Goal: Task Accomplishment & Management: Manage account settings

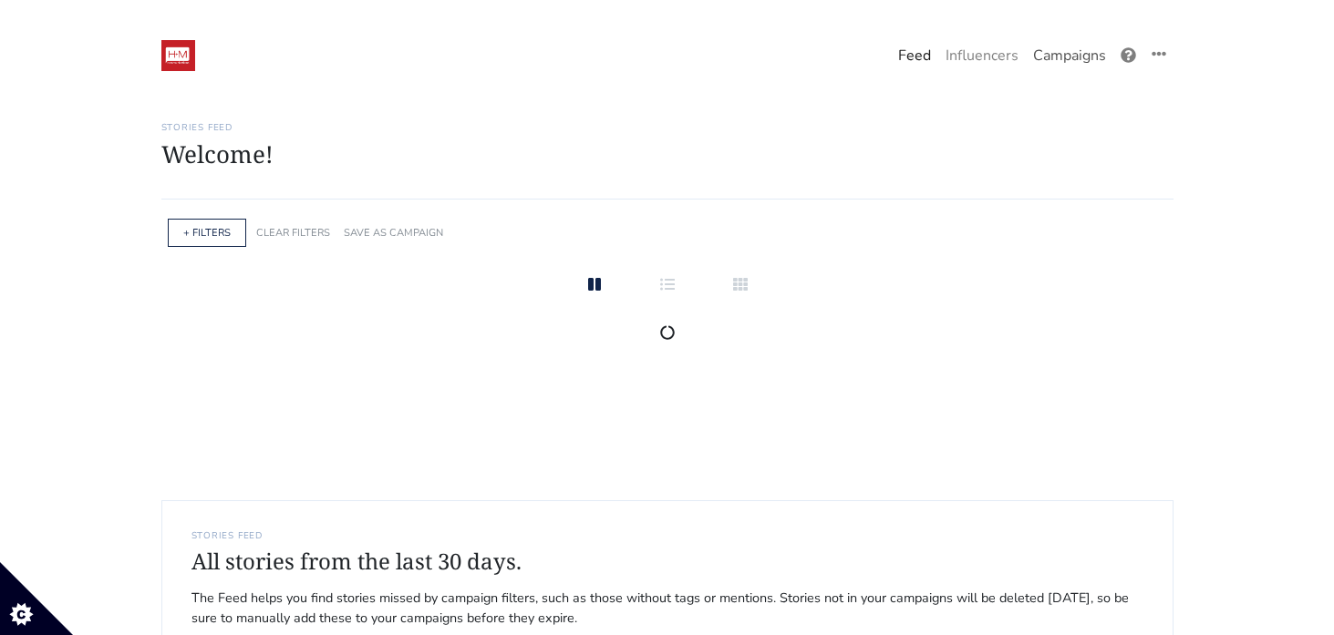
click at [1066, 53] on link "Campaigns" at bounding box center [1070, 55] width 88 height 36
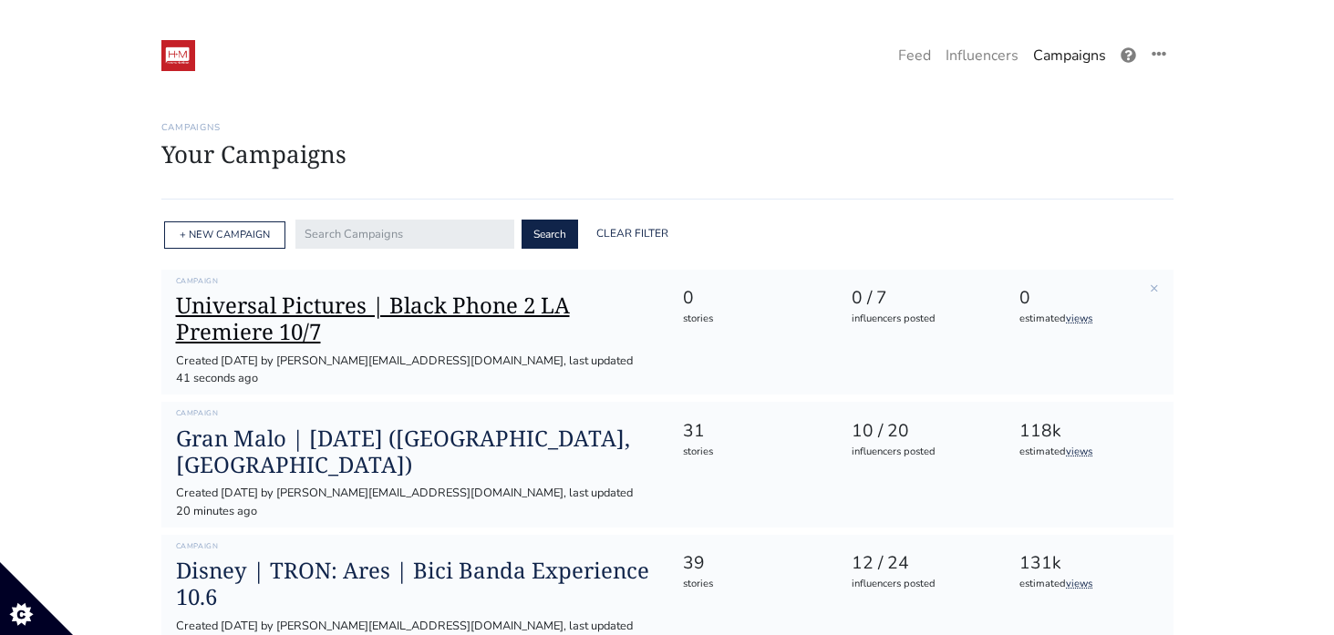
click at [284, 309] on h1 "Universal Pictures | Black Phone 2 LA Premiere 10/7" at bounding box center [415, 319] width 478 height 53
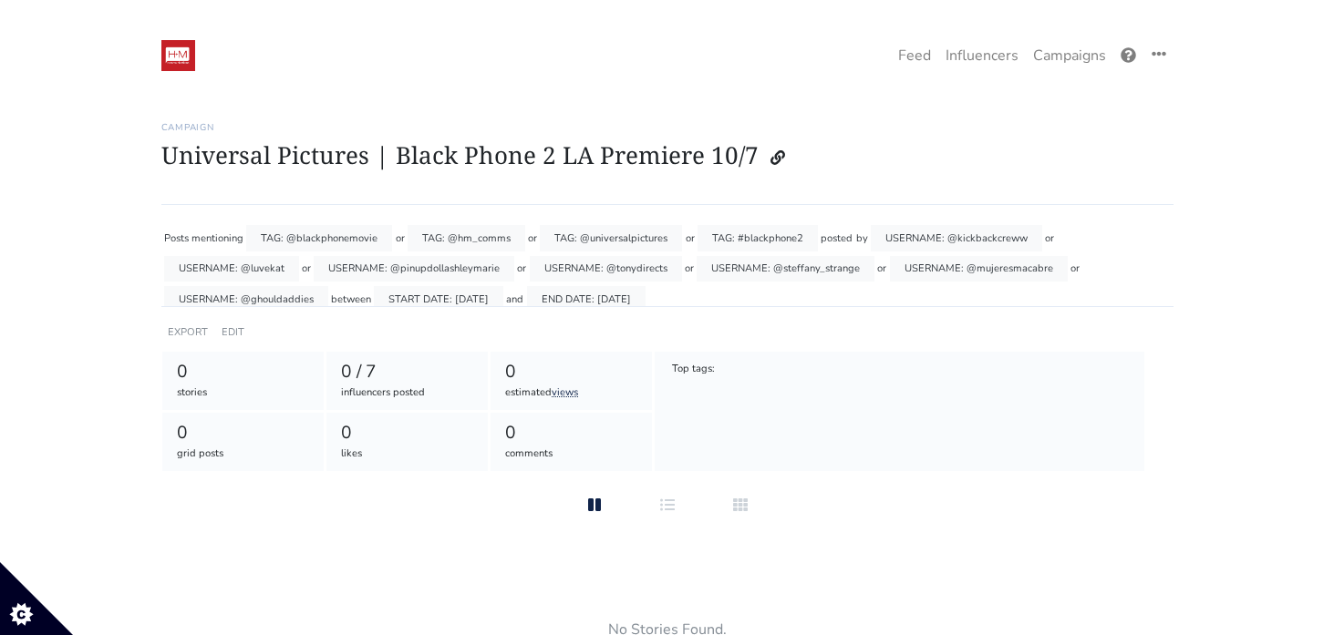
scroll to position [11, 0]
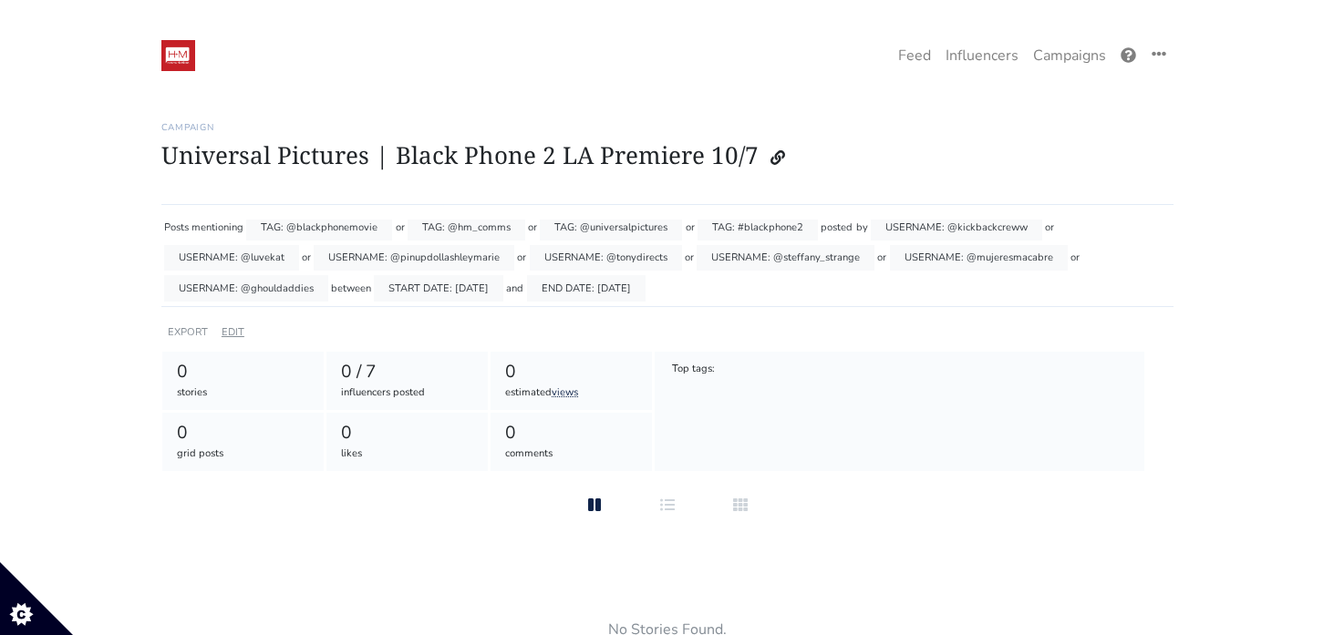
click at [229, 335] on link "EDIT" at bounding box center [233, 332] width 23 height 14
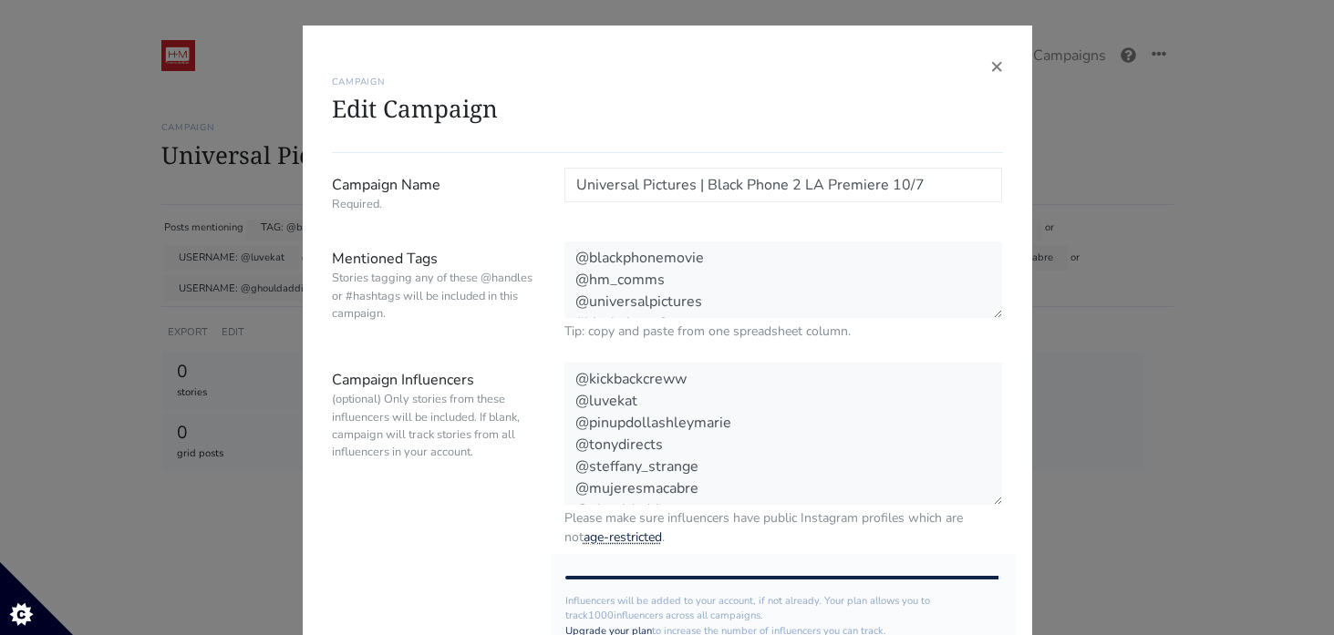
scroll to position [22, 0]
click at [686, 493] on textarea "@kickbackcreww @luvekat @pinupdollashleymarie @tonydirects @steffany_strange @m…" at bounding box center [783, 435] width 438 height 144
click at [600, 495] on textarea "@kickbackcreww @luvekat @pinupdollashleymarie @tonydirects @steffany_strange @m…" at bounding box center [783, 435] width 438 height 144
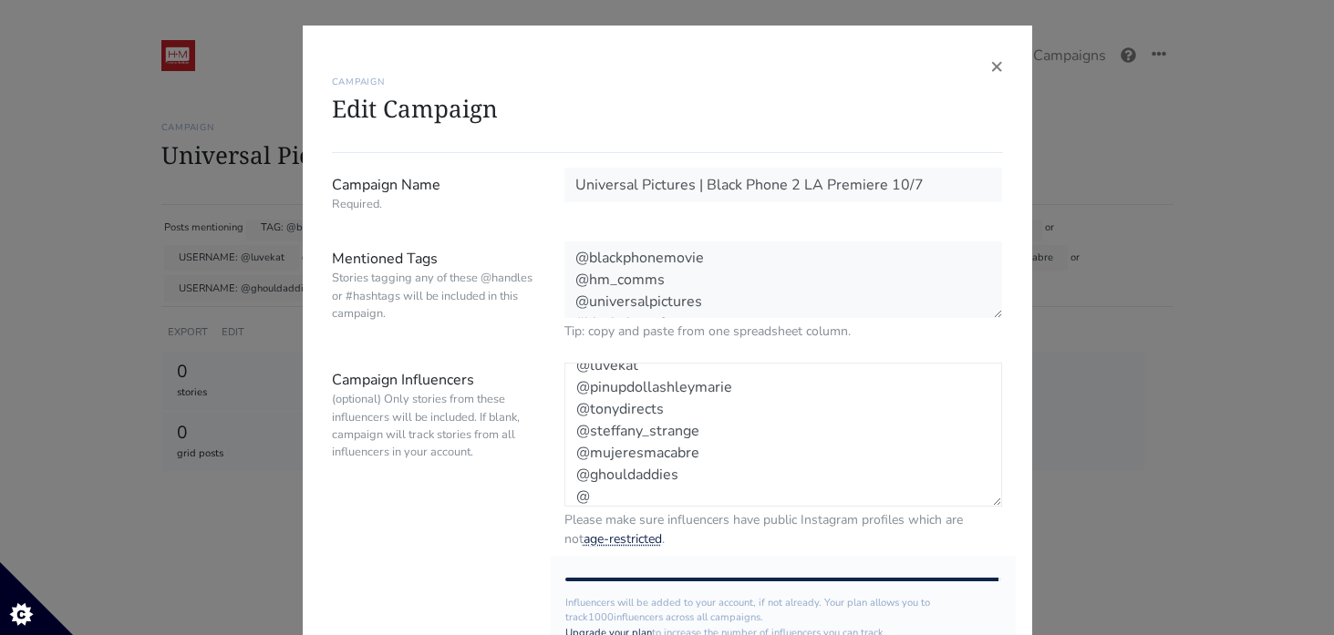
paste textarea "latinationmedia"
paste textarea "elijahgil"
paste textarea "horchataminaj"
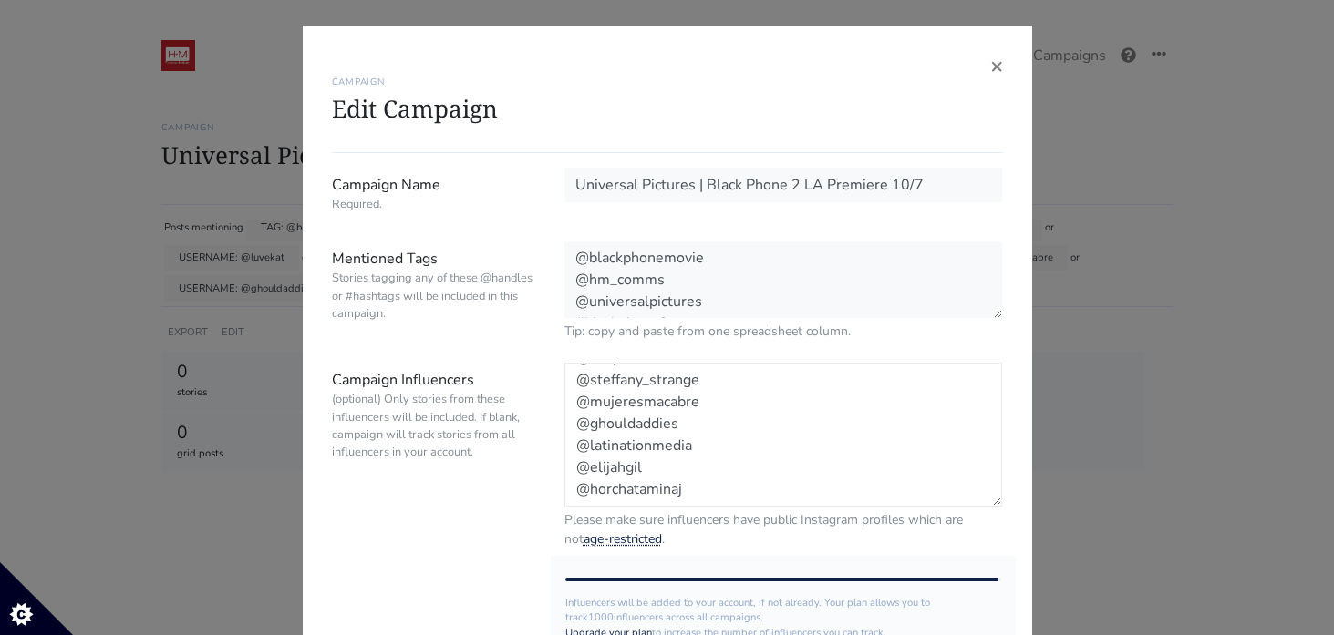
scroll to position [102, 0]
paste textarea "kingdeficit"
type textarea "@kickbackcreww @luvekat @pinupdollashleymarie @tonydirects @steffany_strange @m…"
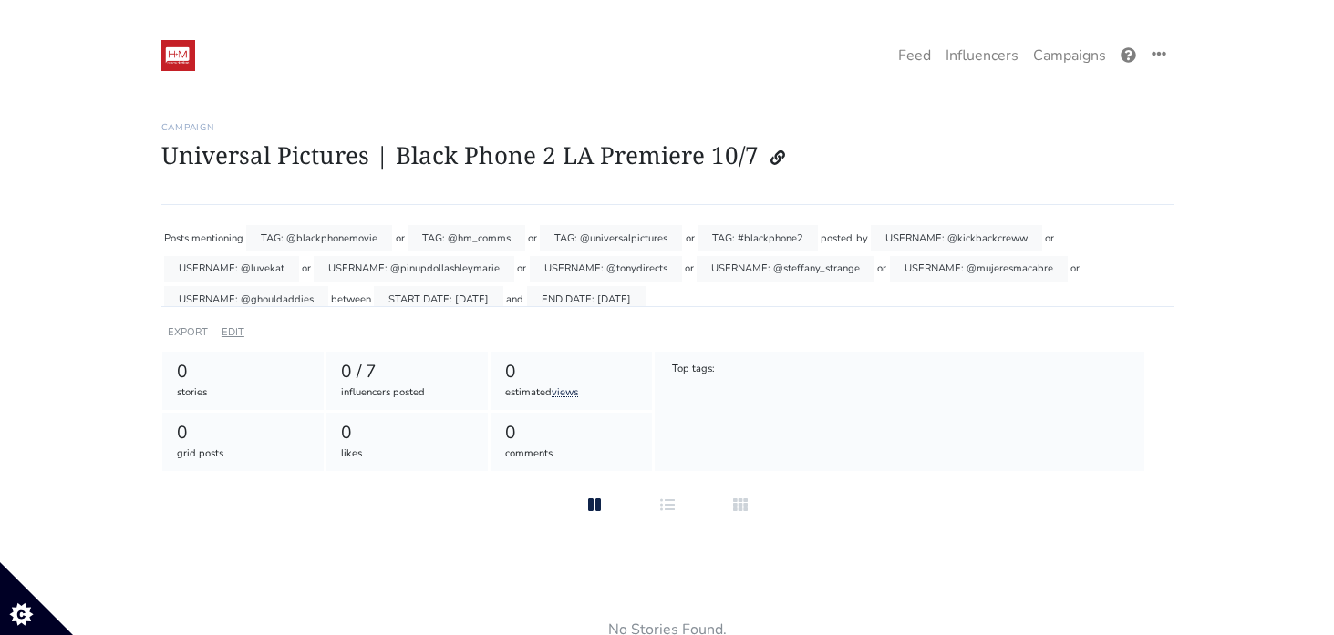
click at [229, 331] on link "EDIT" at bounding box center [233, 332] width 23 height 14
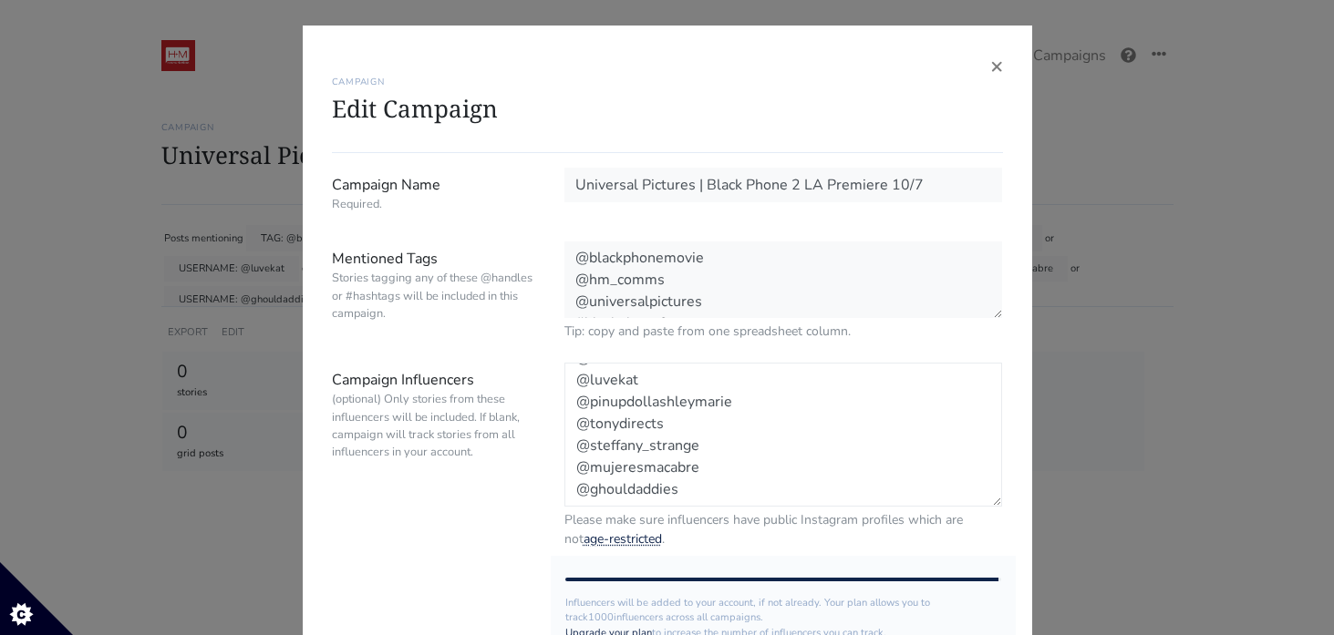
click at [683, 483] on textarea "@kickbackcreww @luvekat @pinupdollashleymarie @tonydirects @steffany_strange @m…" at bounding box center [783, 435] width 438 height 144
paste textarea "kingdeficit"
paste textarea "horchataminaj"
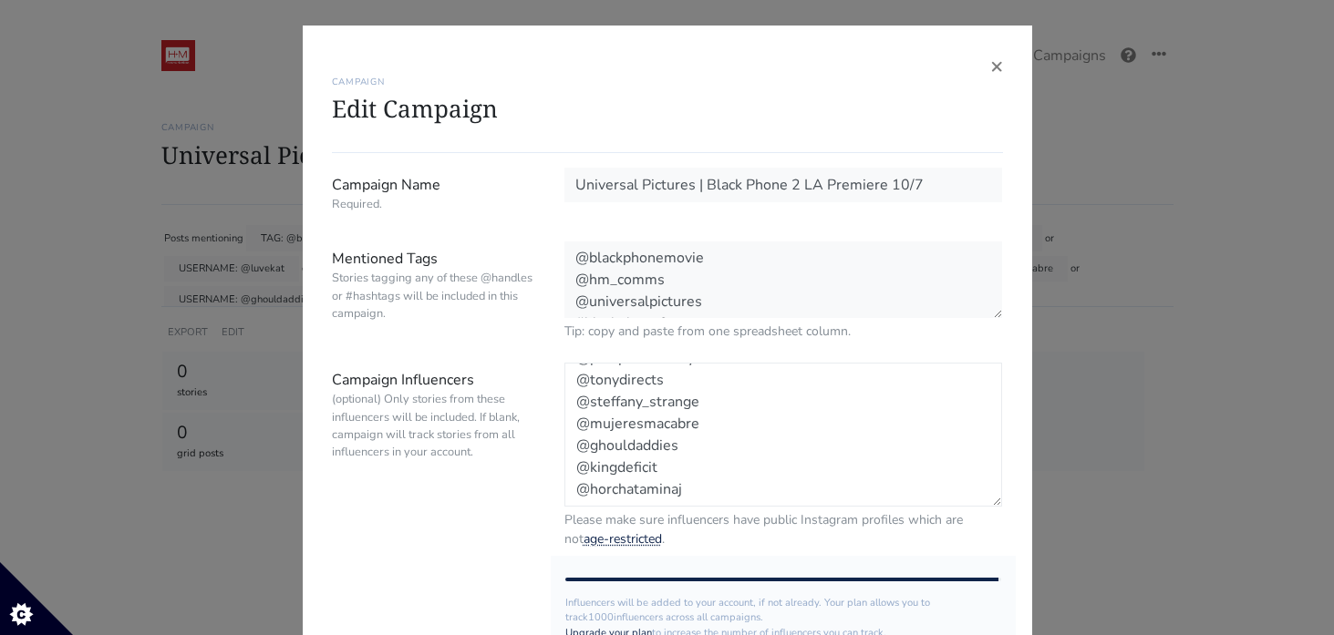
scroll to position [80, 0]
paste textarea "elijahgil"
paste textarea "latinationmedia"
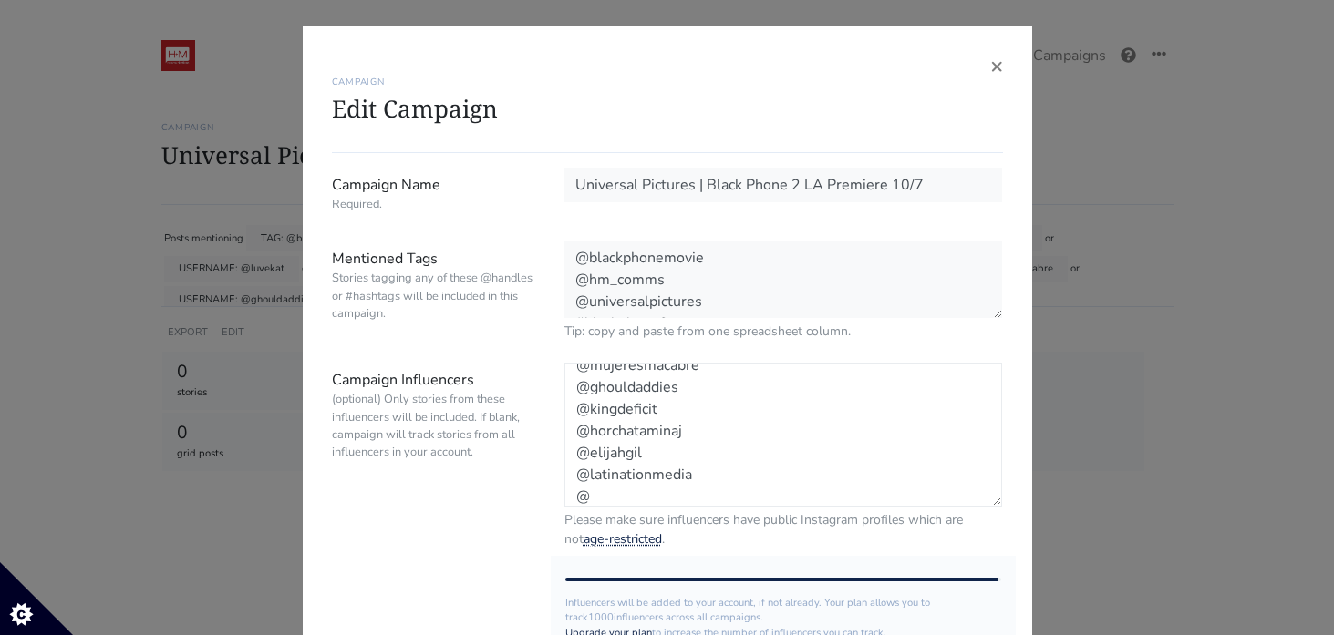
paste textarea "itzchrizortiz"
paste textarea "wearemitu"
paste textarea "perolike"
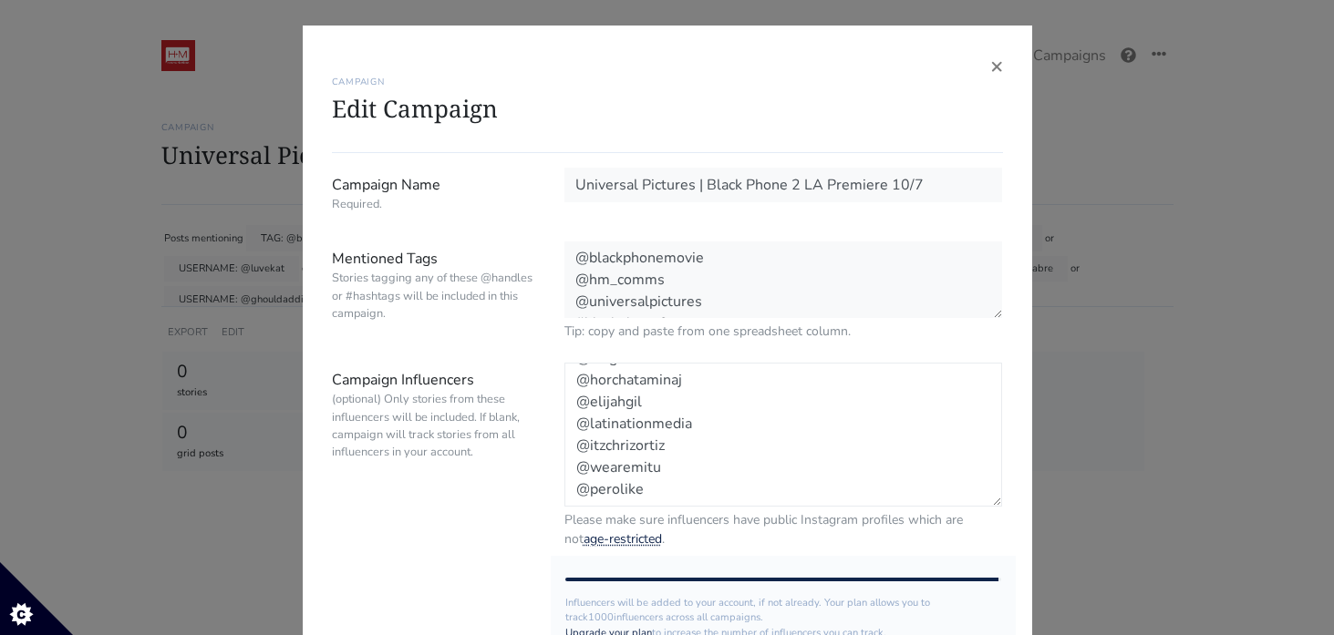
scroll to position [197, 0]
paste textarea "harmonicablues"
paste textarea "serge.and.distroi"
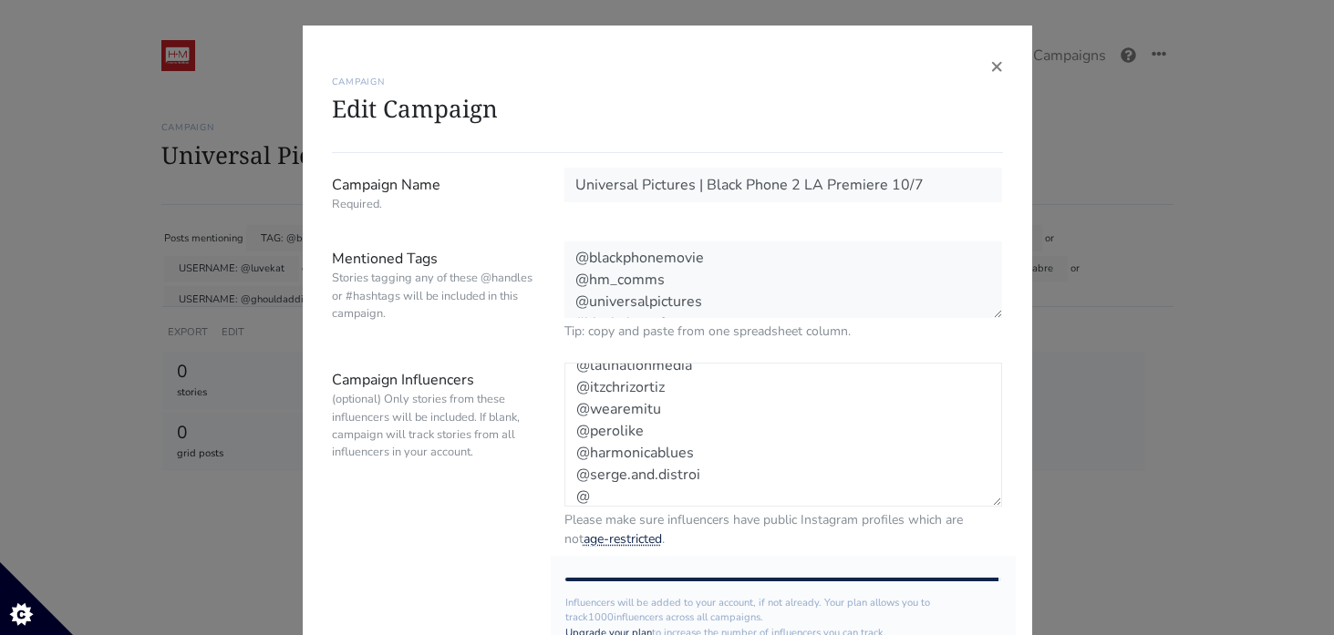
paste textarea "latimesespanol"
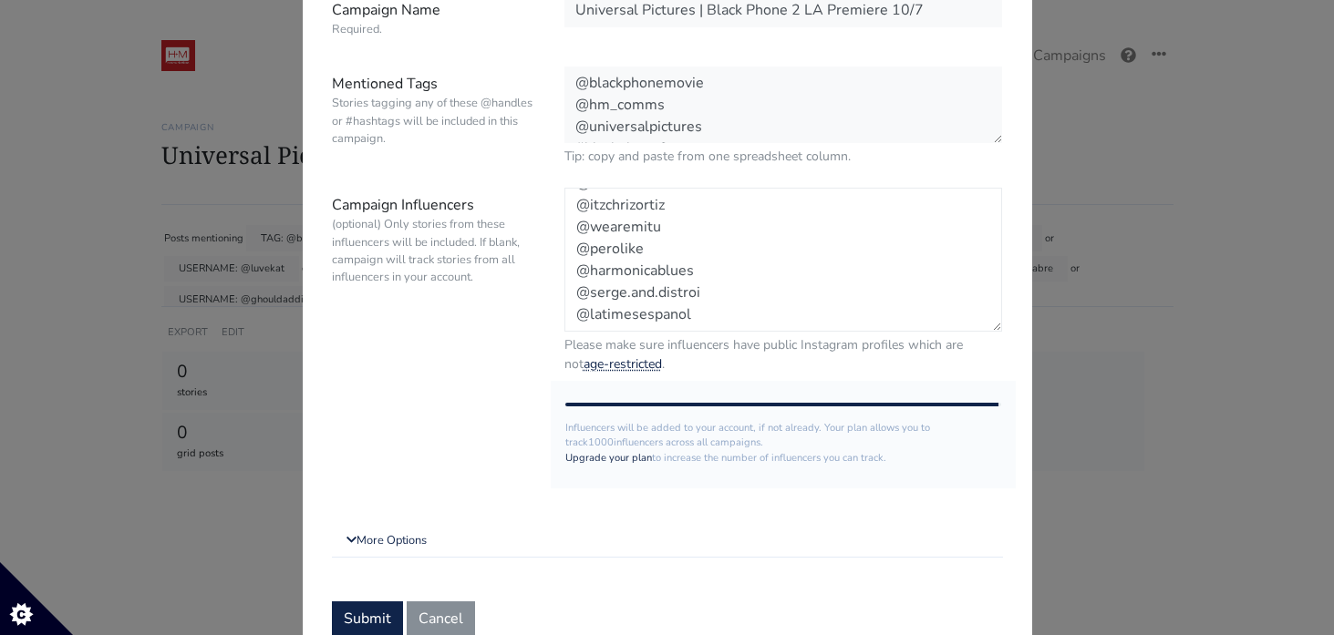
scroll to position [22, 0]
type textarea "@kickbackcreww @luvekat @pinupdollashleymarie @tonydirects @steffany_strange @m…"
click at [369, 613] on button "Submit" at bounding box center [367, 617] width 71 height 35
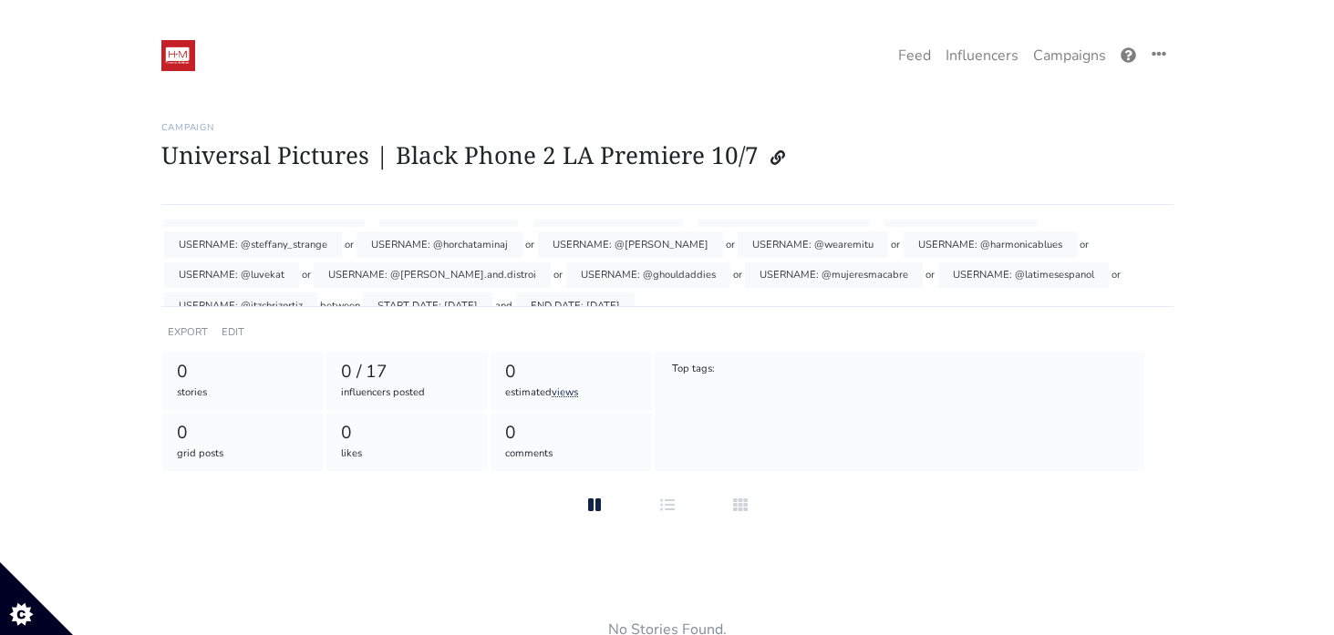
scroll to position [57, 0]
